Goal: Task Accomplishment & Management: Manage account settings

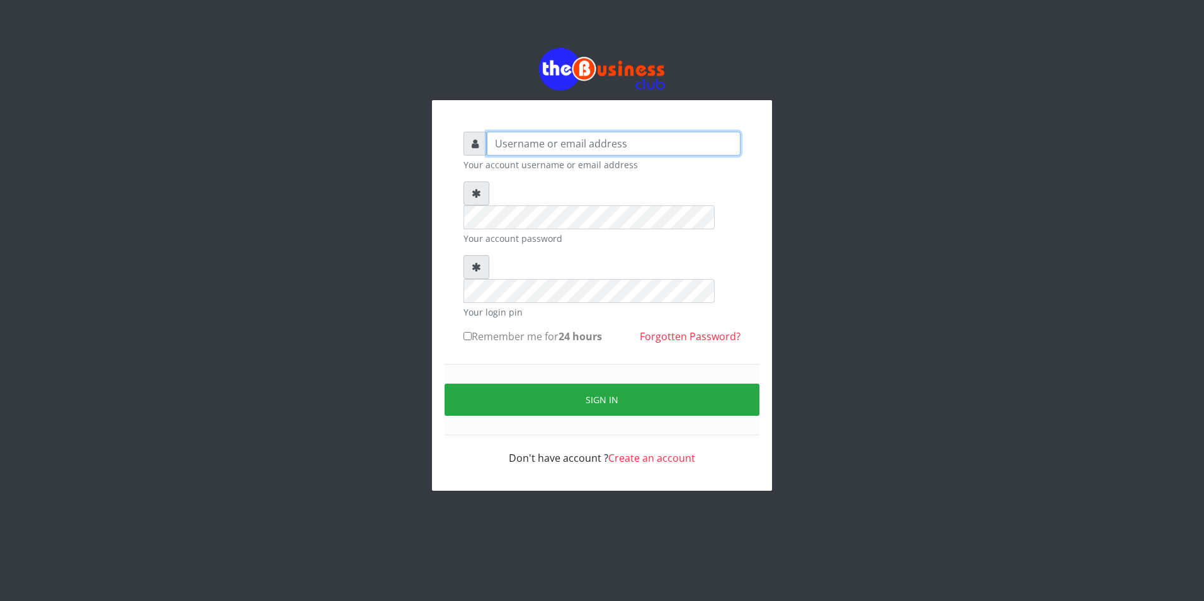
click at [552, 144] on input "text" at bounding box center [614, 144] width 254 height 24
type input "[EMAIL_ADDRESS][DOMAIN_NAME]"
click at [512, 329] on div "Remember me for 24 hours Forgotten Password?" at bounding box center [601, 339] width 277 height 20
click at [511, 329] on label "Remember me for 24 hours" at bounding box center [532, 336] width 138 height 15
drag, startPoint x: 511, startPoint y: 286, endPoint x: 465, endPoint y: 285, distance: 46.0
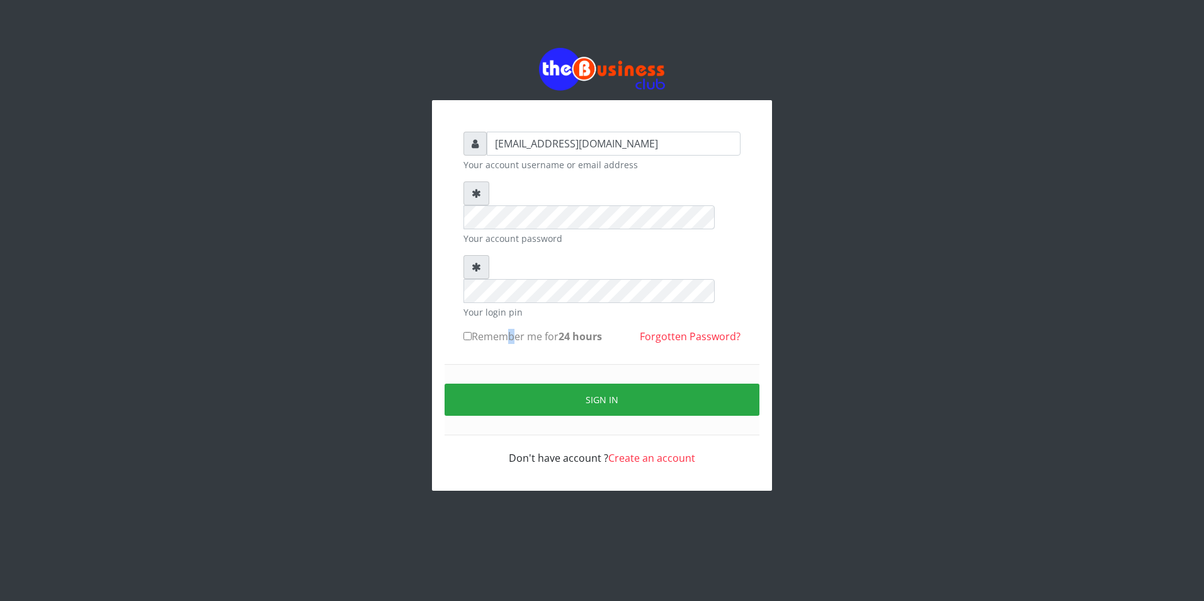
click at [465, 332] on input "Remember me for 24 hours" at bounding box center [467, 336] width 8 height 8
checkbox input "true"
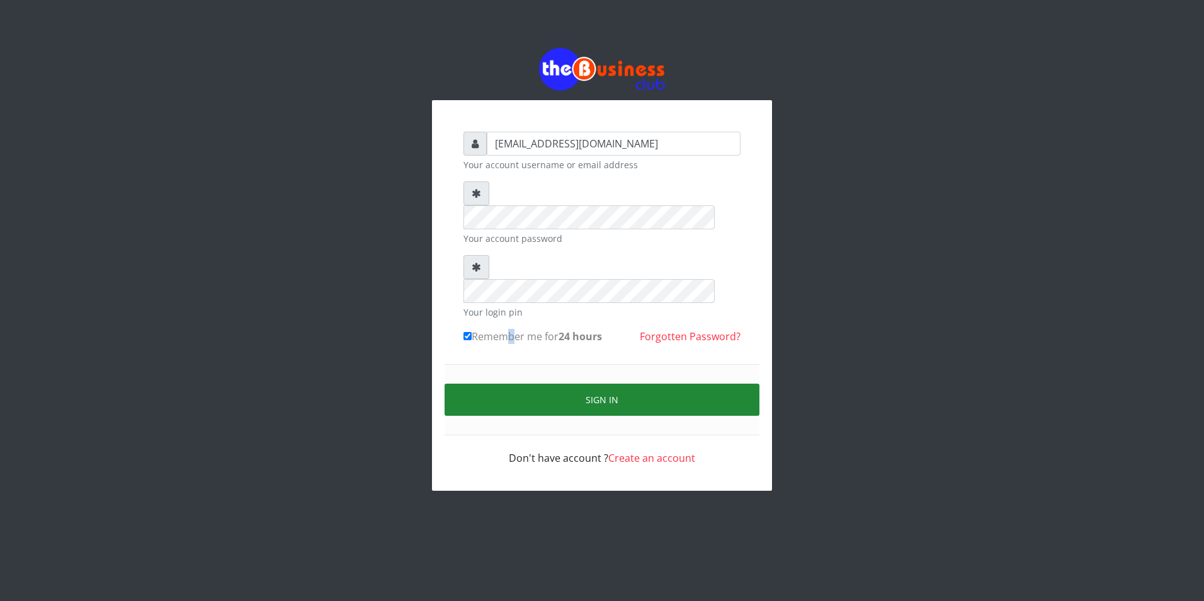
click at [555, 383] on button "Sign in" at bounding box center [601, 399] width 315 height 32
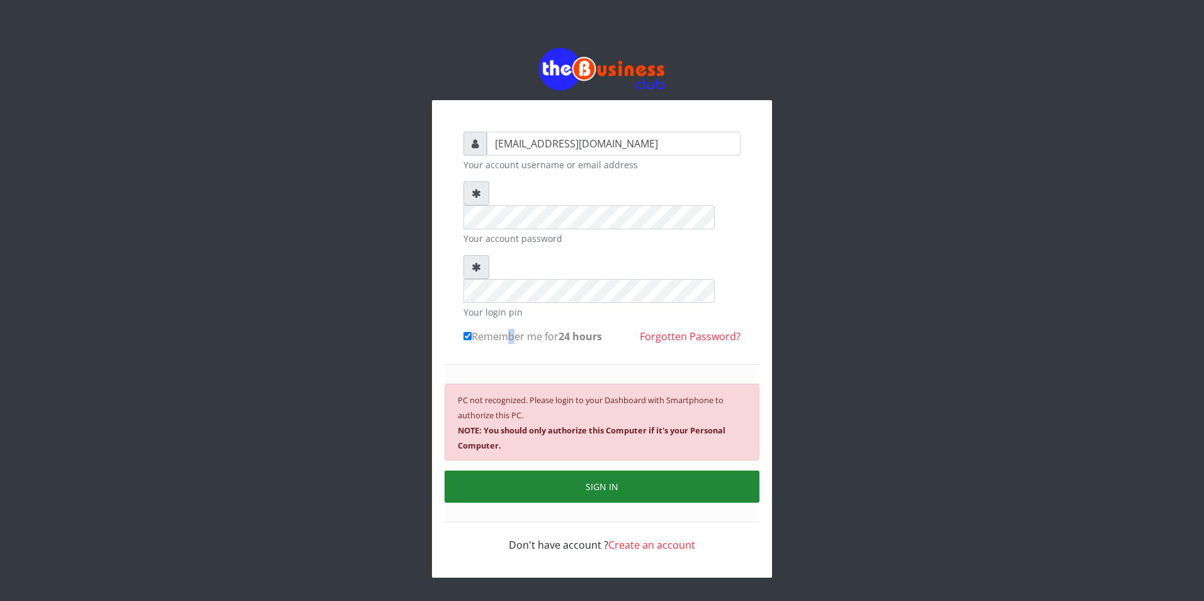
click at [613, 470] on button "SIGN IN" at bounding box center [601, 486] width 315 height 32
click at [589, 470] on button "SIGN IN" at bounding box center [601, 486] width 315 height 32
click at [577, 470] on button "SIGN IN" at bounding box center [601, 486] width 315 height 32
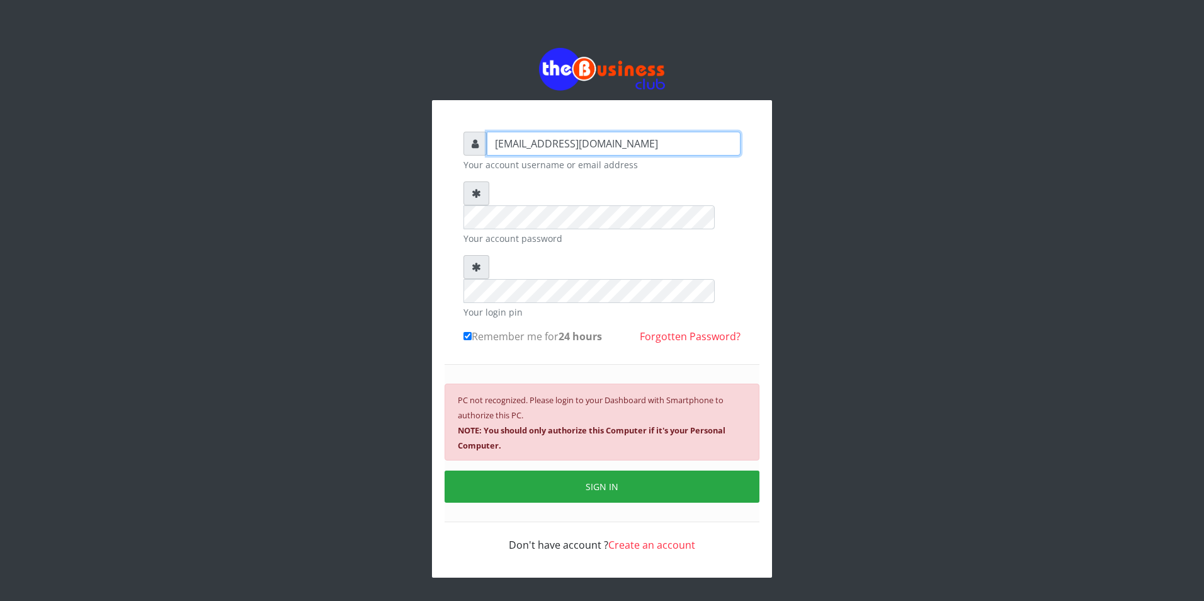
drag, startPoint x: 599, startPoint y: 139, endPoint x: 495, endPoint y: 149, distance: 104.3
click at [495, 149] on input "[EMAIL_ADDRESS][DOMAIN_NAME]" at bounding box center [614, 144] width 254 height 24
